Goal: Register for event/course

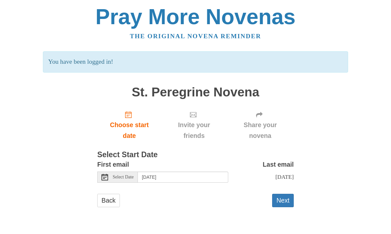
click at [130, 120] on span "Choose start date" at bounding box center [129, 131] width 51 height 22
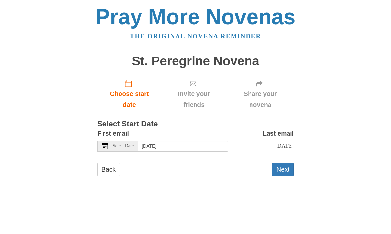
click at [289, 168] on button "Next" at bounding box center [283, 169] width 22 height 13
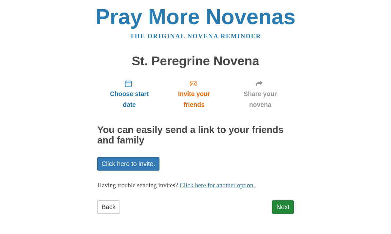
click at [284, 201] on link "Next" at bounding box center [283, 207] width 22 height 13
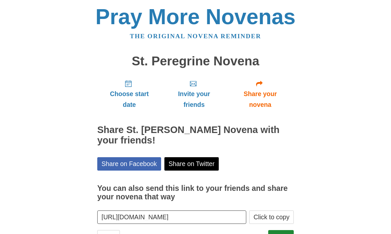
scroll to position [3, 0]
